Goal: Transaction & Acquisition: Purchase product/service

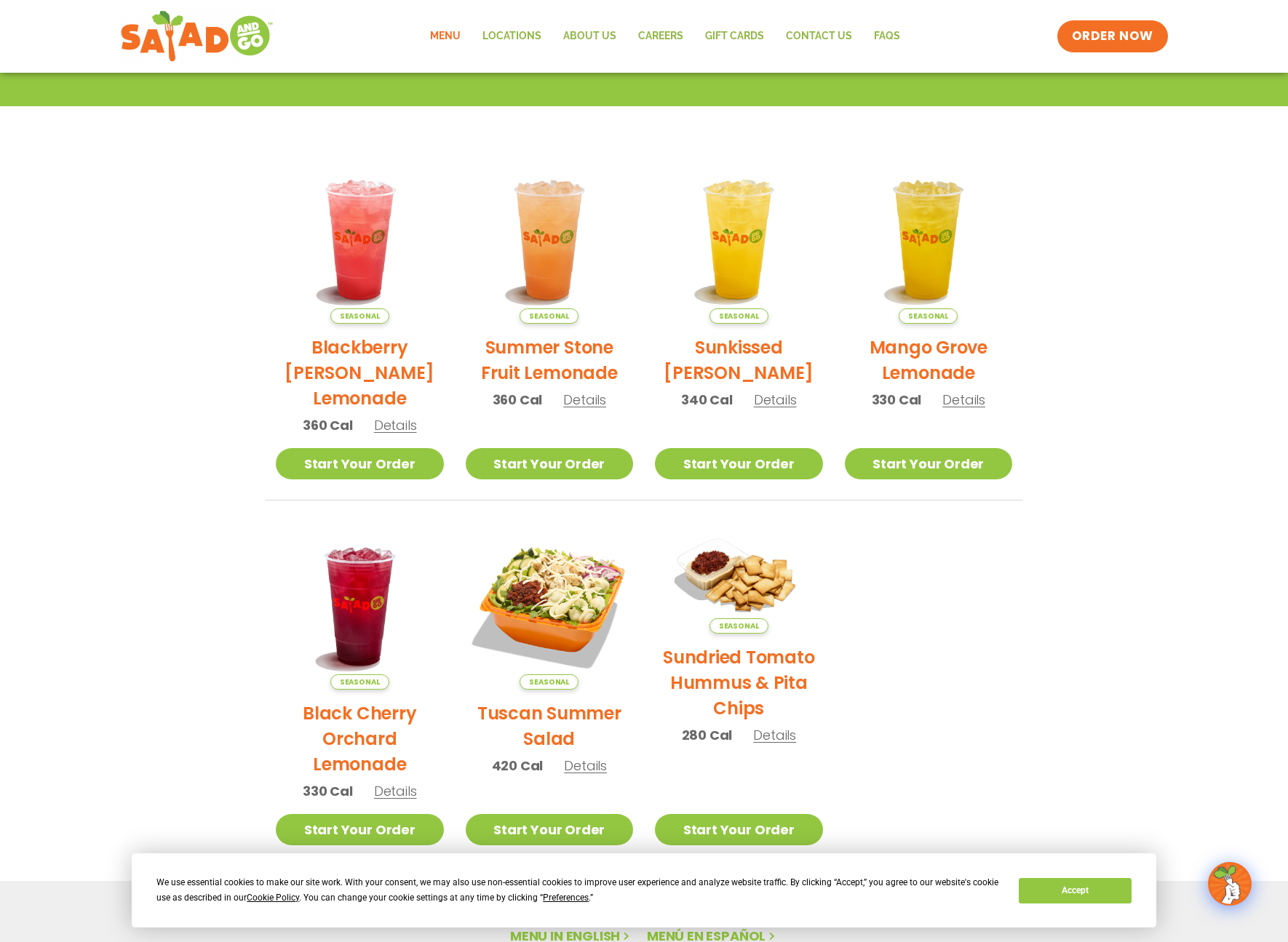
scroll to position [261, 0]
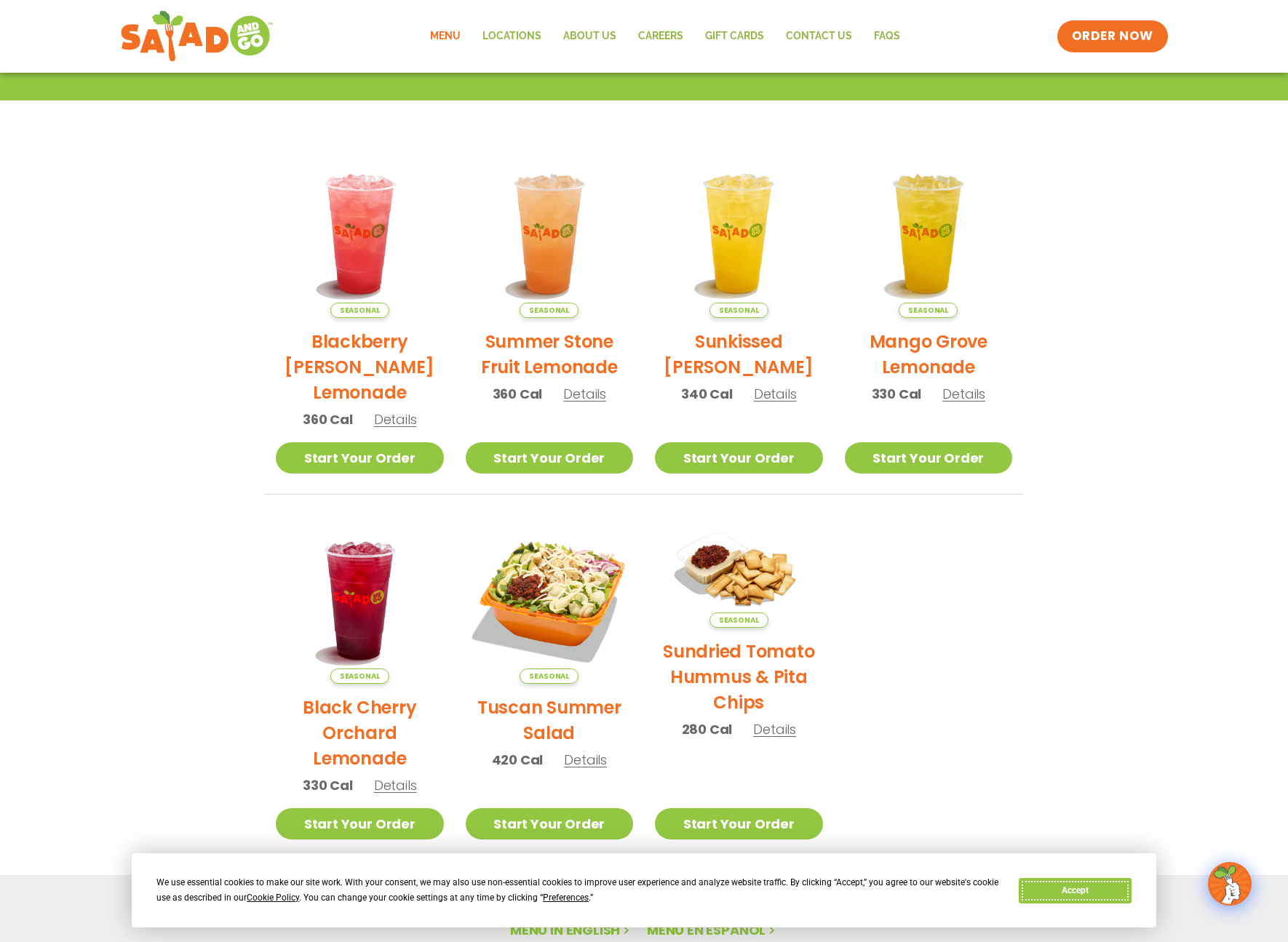
click at [1076, 889] on button "Accept" at bounding box center [1075, 890] width 112 height 25
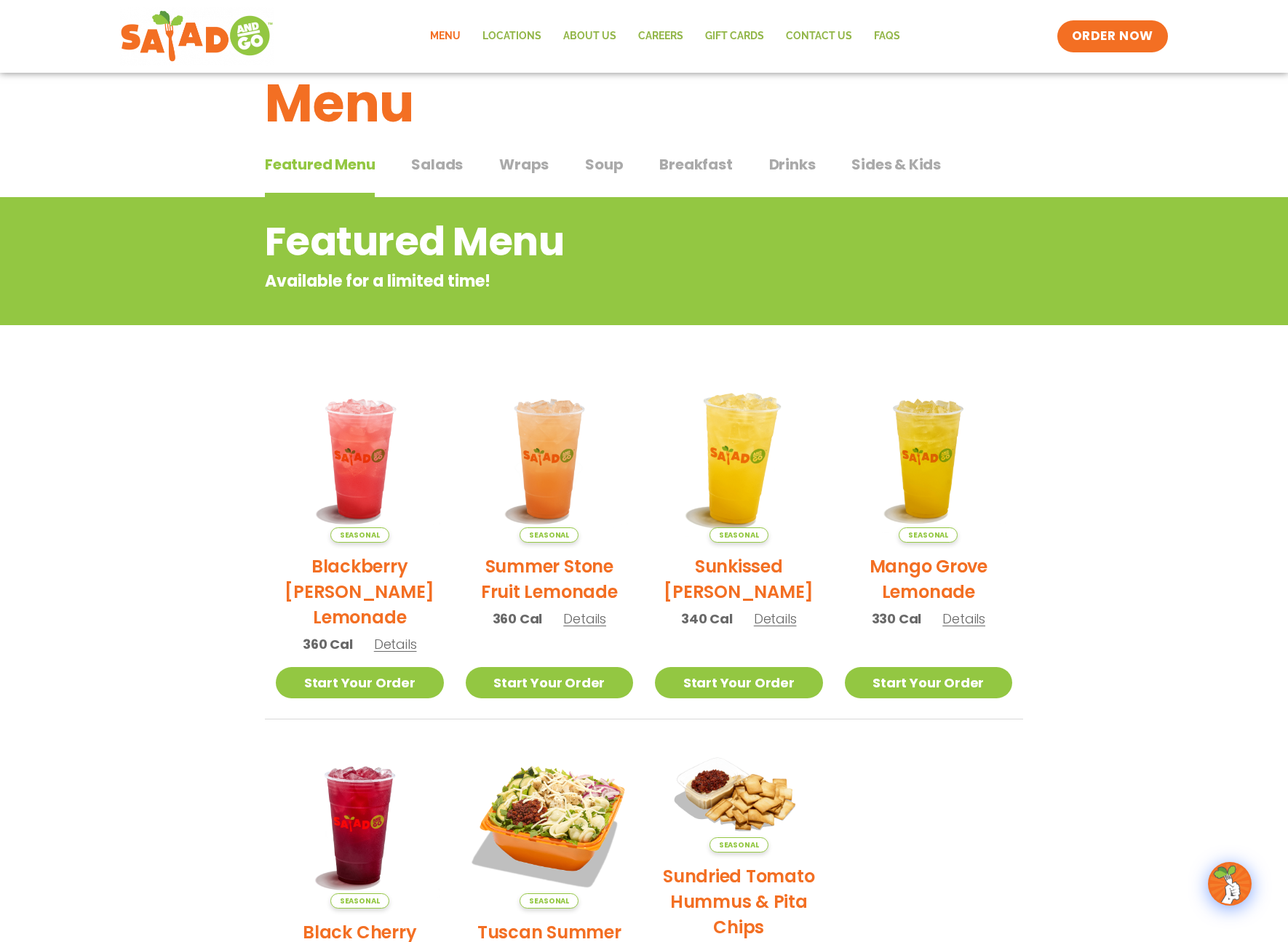
scroll to position [0, 0]
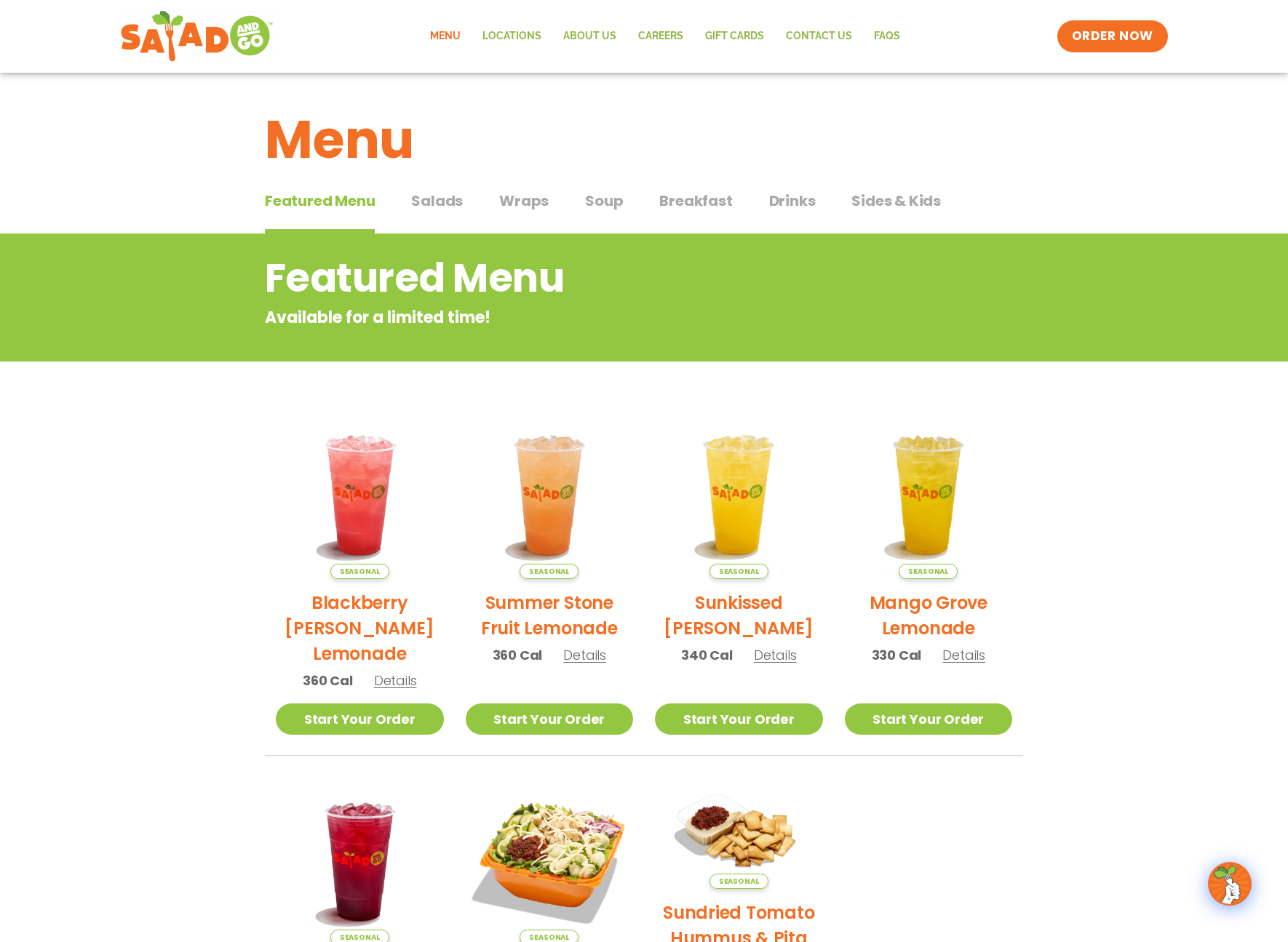
click at [444, 201] on span "Salads" at bounding box center [437, 201] width 52 height 22
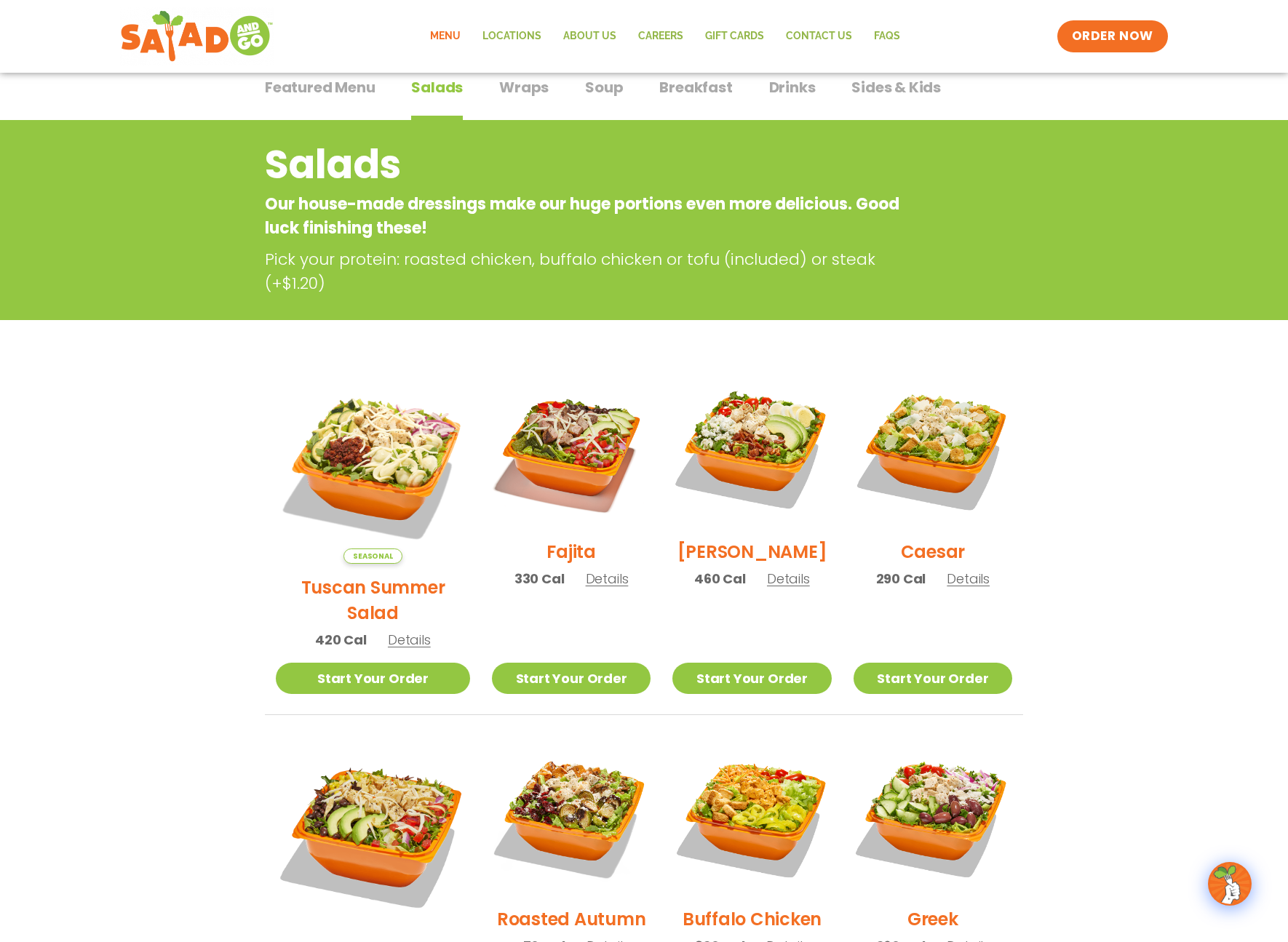
scroll to position [121, 0]
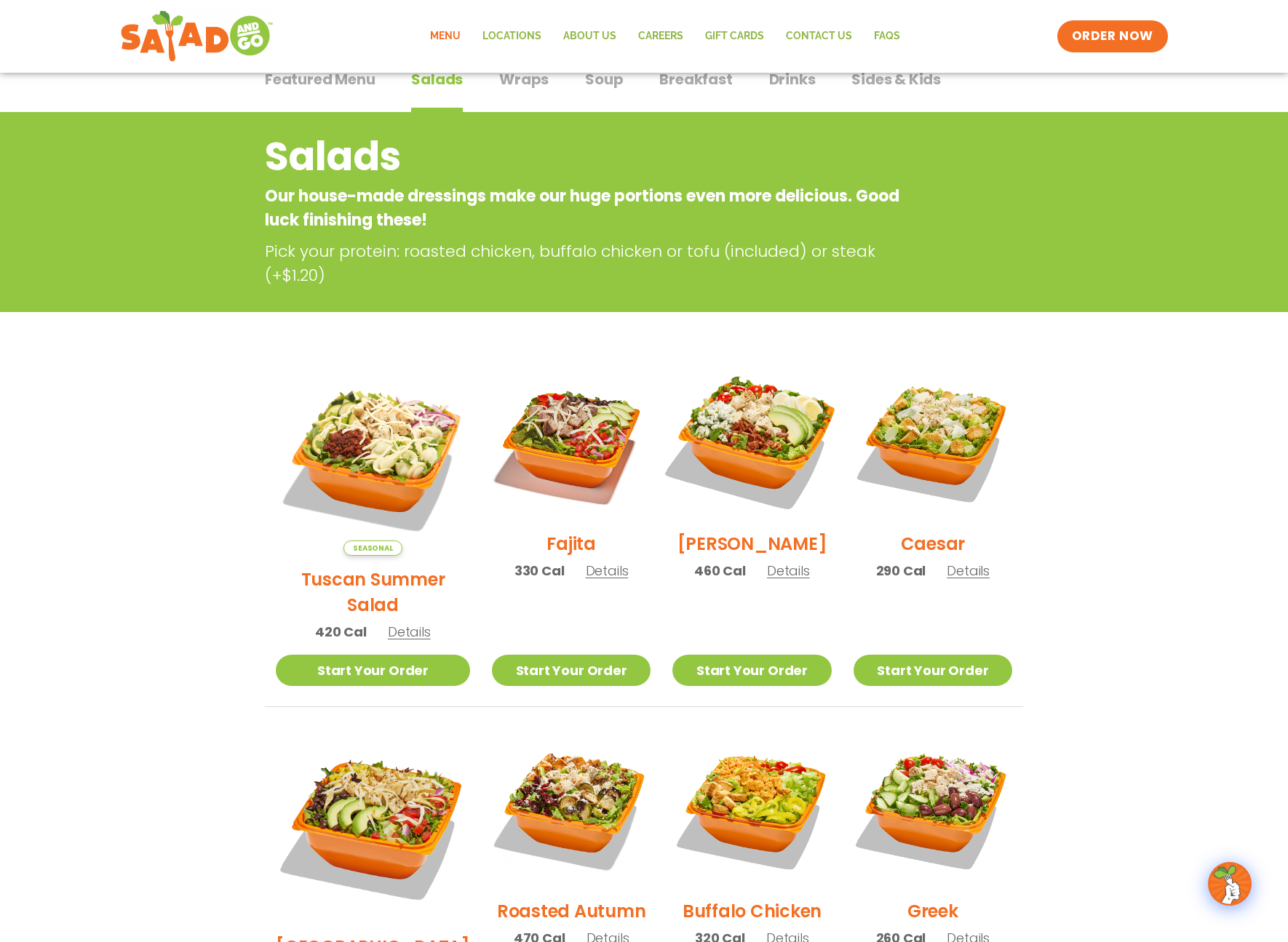
click at [731, 438] on img at bounding box center [751, 441] width 186 height 186
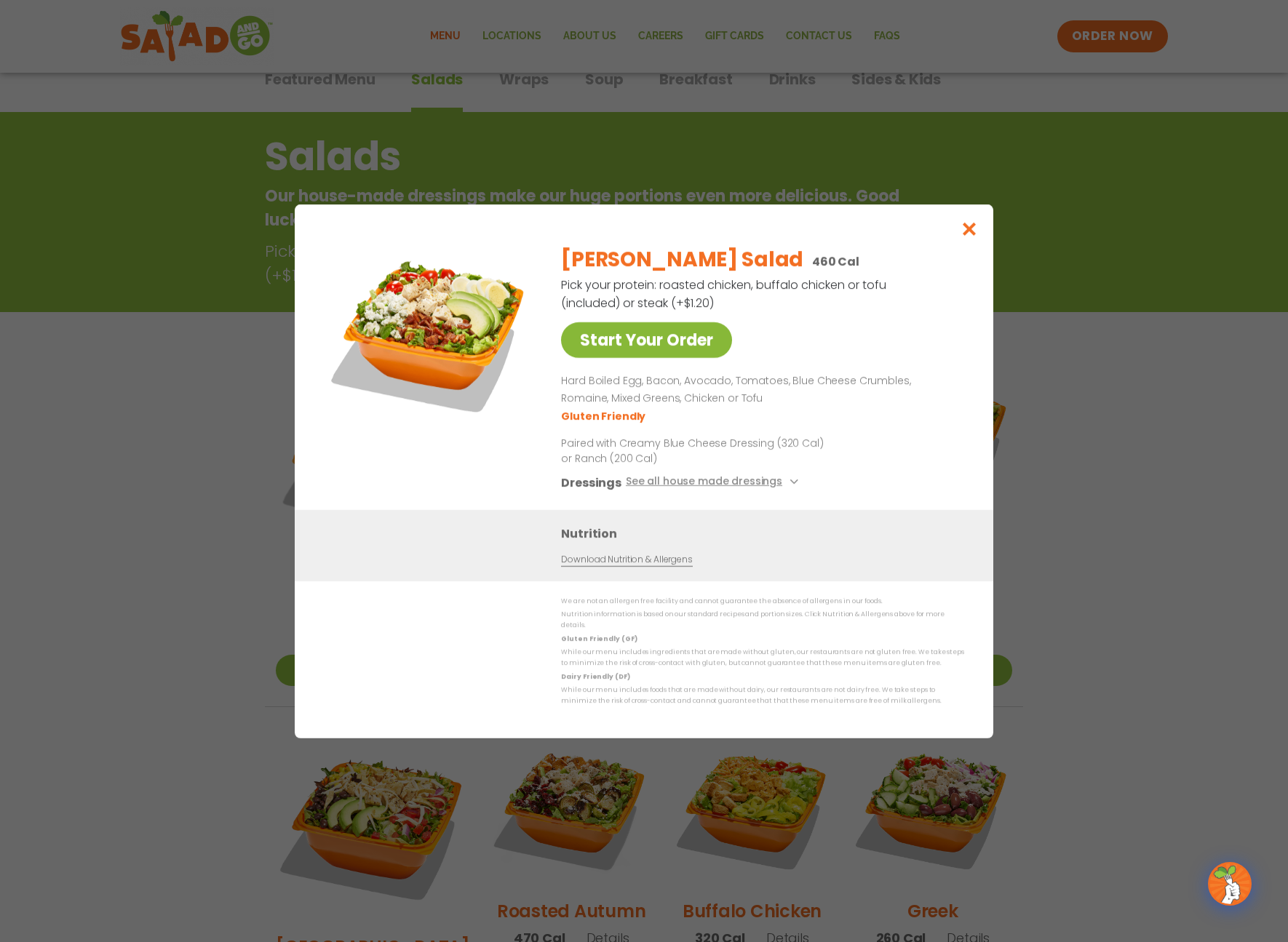
click at [645, 342] on link "Start Your Order" at bounding box center [646, 340] width 171 height 36
